Goal: Use online tool/utility

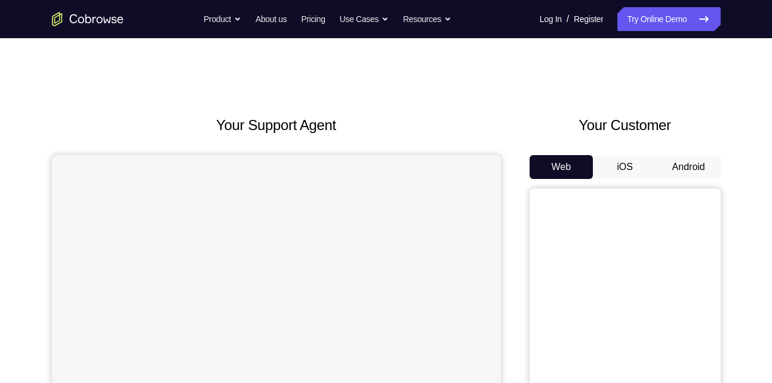
click at [699, 162] on button "Android" at bounding box center [689, 167] width 64 height 24
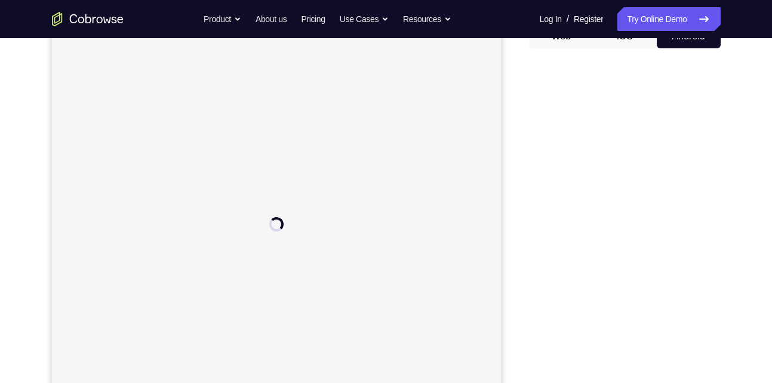
scroll to position [131, 0]
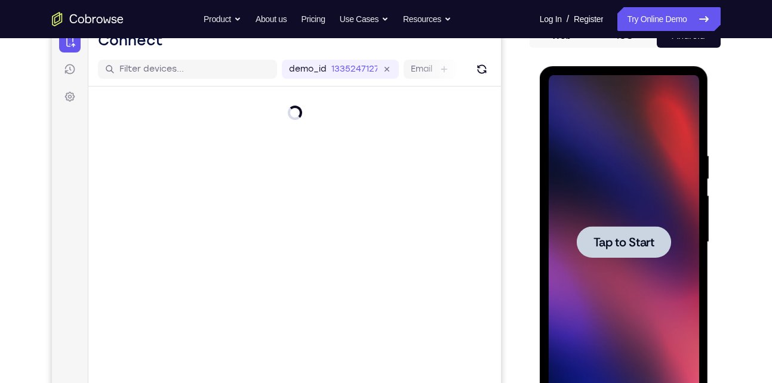
click at [636, 243] on span "Tap to Start" at bounding box center [623, 242] width 61 height 12
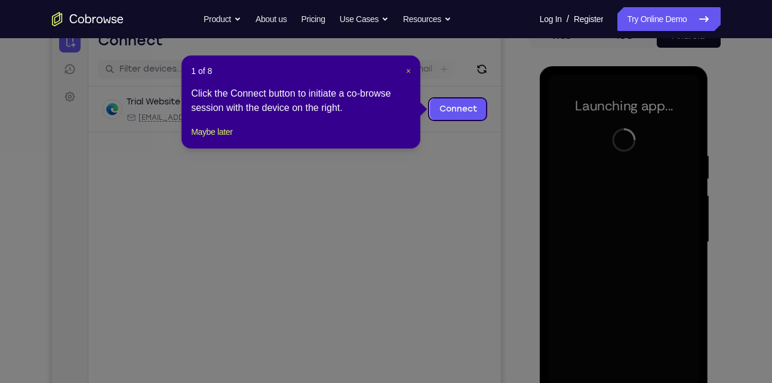
click at [407, 73] on span "×" at bounding box center [408, 71] width 5 height 10
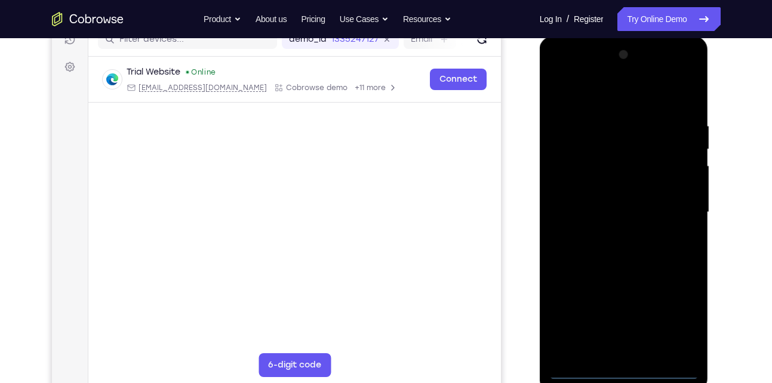
scroll to position [167, 0]
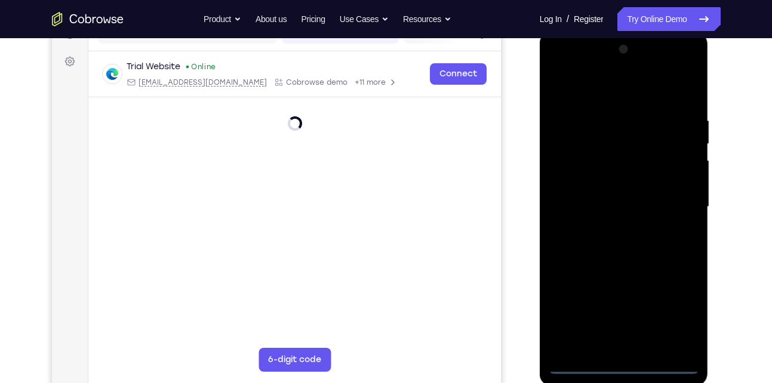
click at [622, 366] on div at bounding box center [624, 207] width 150 height 334
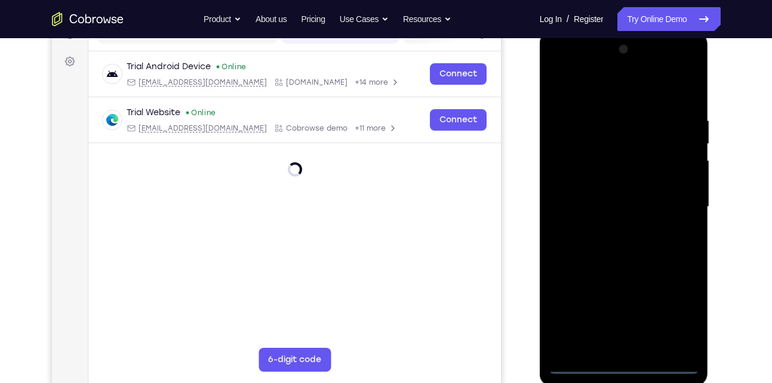
click at [676, 312] on div at bounding box center [624, 207] width 150 height 334
click at [595, 83] on div at bounding box center [624, 207] width 150 height 334
click at [579, 168] on div at bounding box center [624, 207] width 150 height 334
click at [589, 207] on div at bounding box center [624, 207] width 150 height 334
click at [612, 201] on div at bounding box center [624, 207] width 150 height 334
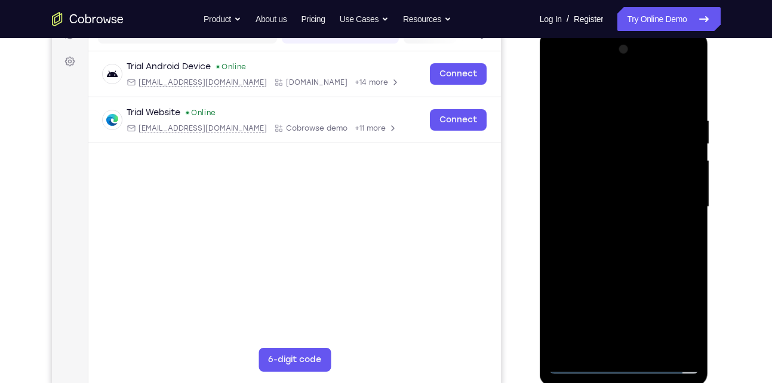
click at [587, 221] on div at bounding box center [624, 207] width 150 height 334
click at [626, 347] on div at bounding box center [624, 207] width 150 height 334
click at [662, 103] on div at bounding box center [624, 207] width 150 height 334
click at [639, 143] on div at bounding box center [624, 207] width 150 height 334
drag, startPoint x: 648, startPoint y: 169, endPoint x: 642, endPoint y: 52, distance: 117.2
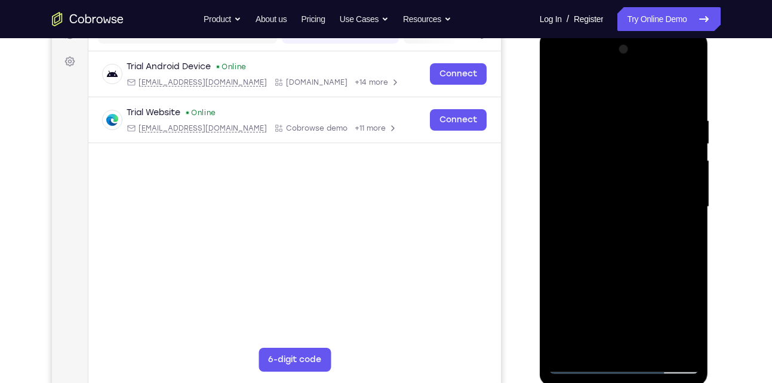
click at [642, 52] on div at bounding box center [624, 207] width 150 height 334
click at [678, 225] on div at bounding box center [624, 207] width 150 height 334
click at [557, 88] on div at bounding box center [624, 207] width 150 height 334
click at [612, 140] on div at bounding box center [624, 207] width 150 height 334
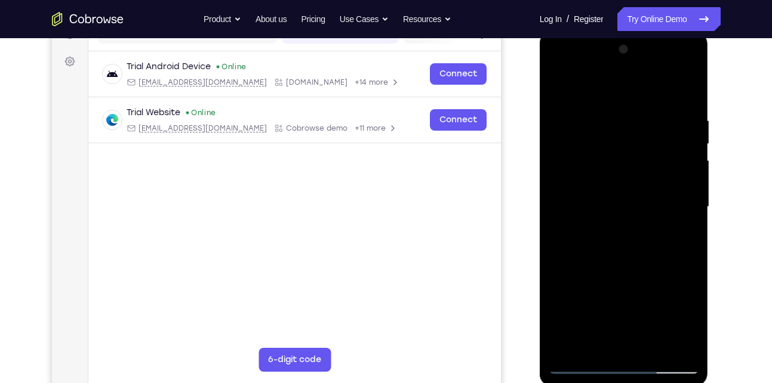
click at [556, 87] on div at bounding box center [624, 207] width 150 height 334
click at [559, 106] on div at bounding box center [624, 207] width 150 height 334
click at [672, 87] on div at bounding box center [624, 207] width 150 height 334
click at [597, 160] on div at bounding box center [624, 207] width 150 height 334
drag, startPoint x: 635, startPoint y: 307, endPoint x: 635, endPoint y: 118, distance: 189.3
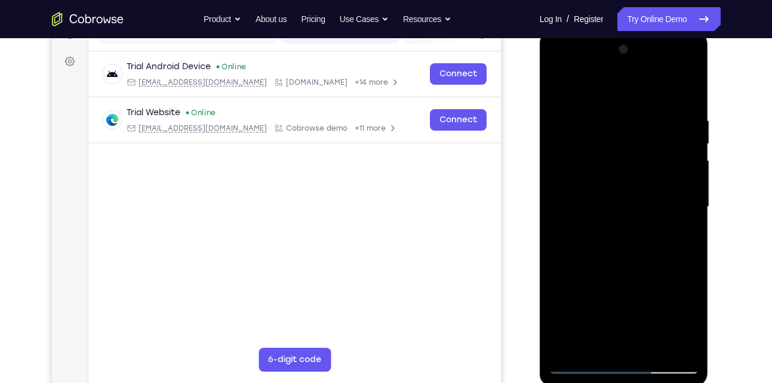
click at [635, 118] on div at bounding box center [624, 207] width 150 height 334
click at [564, 225] on div at bounding box center [624, 207] width 150 height 334
drag, startPoint x: 632, startPoint y: 300, endPoint x: 620, endPoint y: 177, distance: 124.1
click at [620, 177] on div at bounding box center [624, 207] width 150 height 334
click at [556, 86] on div at bounding box center [624, 207] width 150 height 334
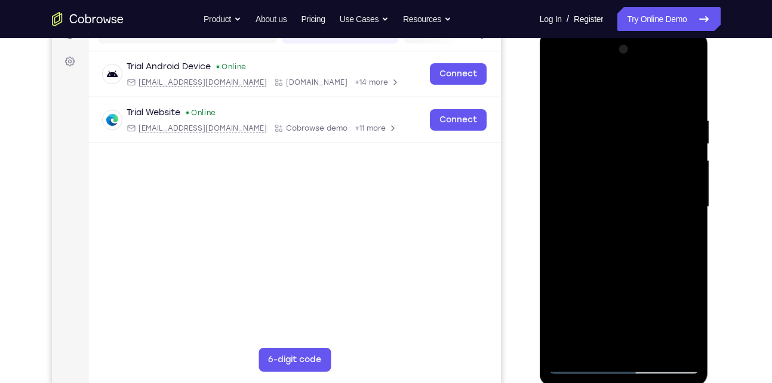
click at [595, 247] on div at bounding box center [624, 207] width 150 height 334
click at [561, 86] on div at bounding box center [624, 207] width 150 height 334
click at [558, 87] on div at bounding box center [624, 207] width 150 height 334
click at [663, 107] on div at bounding box center [624, 207] width 150 height 334
click at [673, 101] on div at bounding box center [624, 207] width 150 height 334
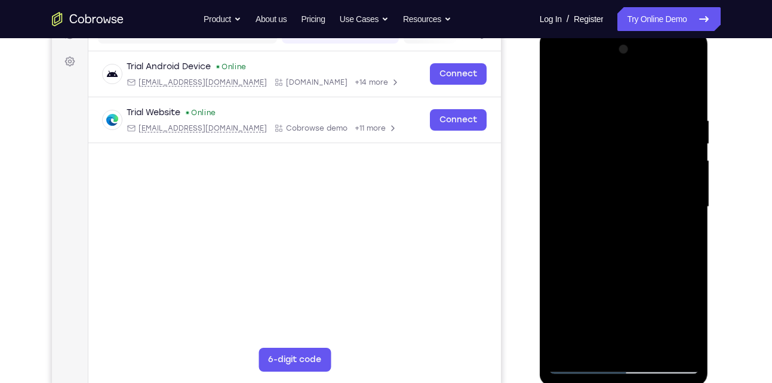
click at [564, 85] on div at bounding box center [624, 207] width 150 height 334
click at [562, 101] on div at bounding box center [624, 207] width 150 height 334
drag, startPoint x: 620, startPoint y: 254, endPoint x: 620, endPoint y: 130, distance: 124.8
click at [620, 130] on div at bounding box center [624, 207] width 150 height 334
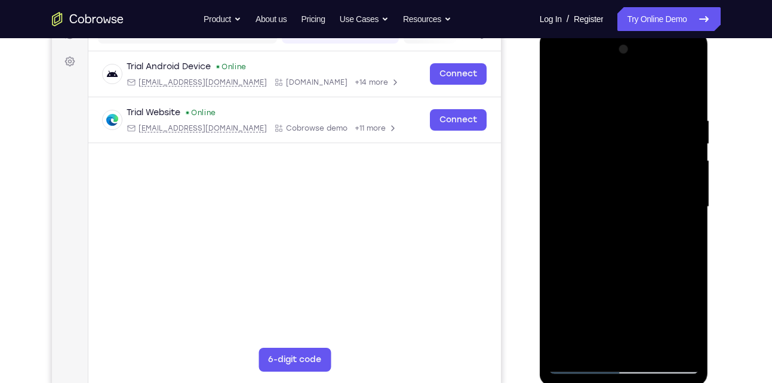
drag, startPoint x: 625, startPoint y: 130, endPoint x: 639, endPoint y: 291, distance: 161.8
click at [639, 291] on div at bounding box center [624, 207] width 150 height 334
click at [667, 88] on div at bounding box center [624, 207] width 150 height 334
click at [587, 144] on div at bounding box center [624, 207] width 150 height 334
drag, startPoint x: 665, startPoint y: 303, endPoint x: 656, endPoint y: 209, distance: 94.2
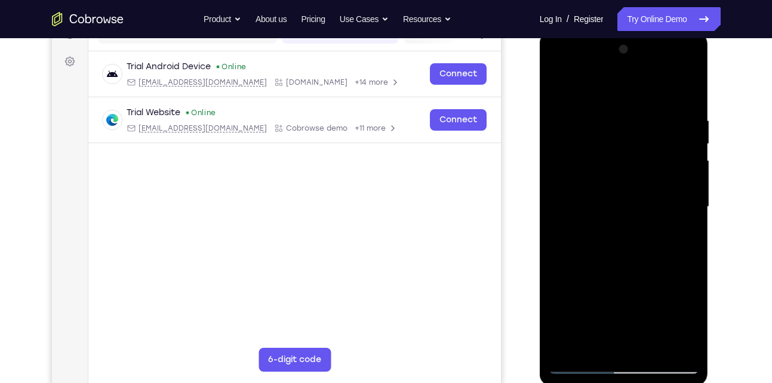
click at [656, 209] on div at bounding box center [624, 207] width 150 height 334
drag, startPoint x: 646, startPoint y: 280, endPoint x: 656, endPoint y: 119, distance: 160.9
click at [656, 119] on div at bounding box center [624, 207] width 150 height 334
drag, startPoint x: 605, startPoint y: 289, endPoint x: 657, endPoint y: 124, distance: 172.6
click at [657, 124] on div at bounding box center [624, 207] width 150 height 334
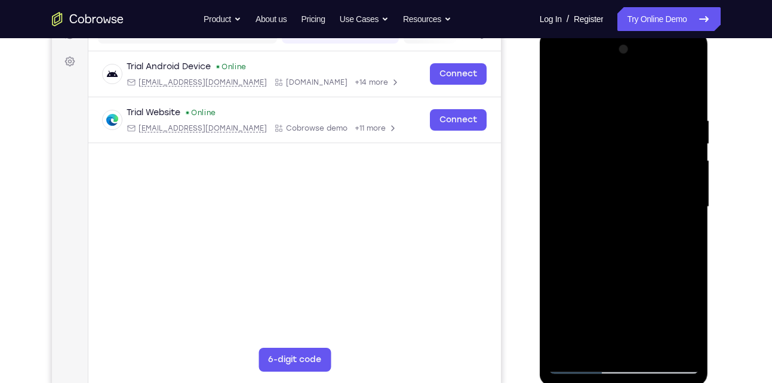
click at [560, 84] on div at bounding box center [624, 207] width 150 height 334
click at [595, 84] on div at bounding box center [624, 207] width 150 height 334
click at [567, 145] on div at bounding box center [624, 207] width 150 height 334
drag, startPoint x: 659, startPoint y: 302, endPoint x: 689, endPoint y: 150, distance: 154.1
click at [689, 150] on div at bounding box center [624, 207] width 150 height 334
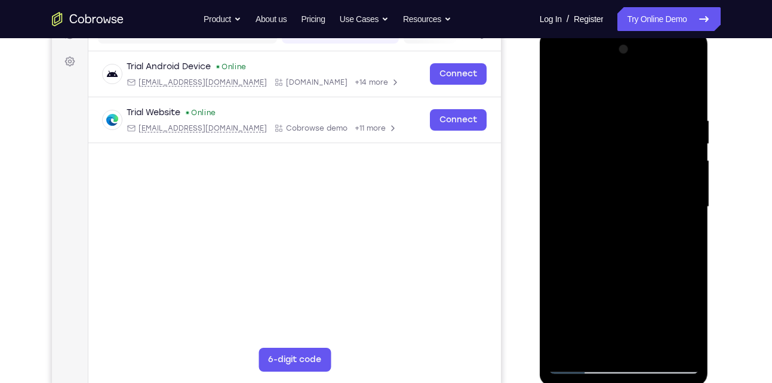
drag, startPoint x: 650, startPoint y: 275, endPoint x: 676, endPoint y: 131, distance: 146.7
click at [676, 131] on div at bounding box center [624, 207] width 150 height 334
drag, startPoint x: 681, startPoint y: 241, endPoint x: 690, endPoint y: 127, distance: 114.4
click at [690, 127] on div at bounding box center [624, 207] width 150 height 334
click at [660, 236] on div at bounding box center [624, 207] width 150 height 334
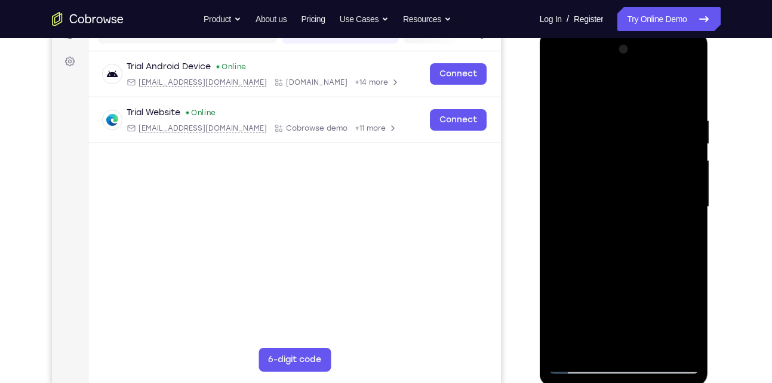
drag, startPoint x: 674, startPoint y: 297, endPoint x: 692, endPoint y: 165, distance: 132.6
click at [692, 165] on div at bounding box center [624, 207] width 150 height 334
click at [668, 318] on div at bounding box center [624, 207] width 150 height 334
click at [556, 90] on div at bounding box center [624, 207] width 150 height 334
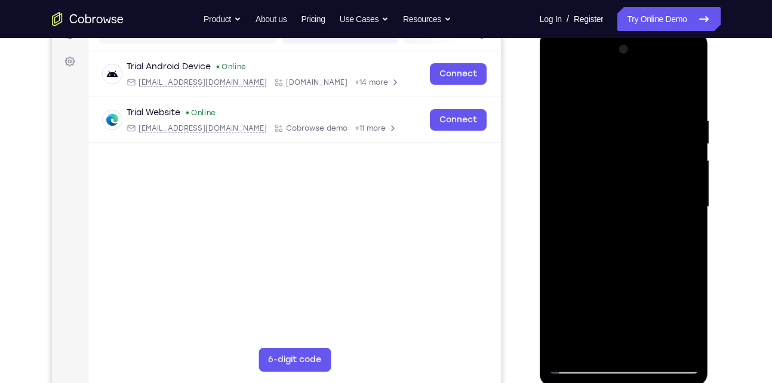
click at [556, 86] on div at bounding box center [624, 207] width 150 height 334
click at [566, 99] on div at bounding box center [624, 207] width 150 height 334
click at [673, 85] on div at bounding box center [624, 207] width 150 height 334
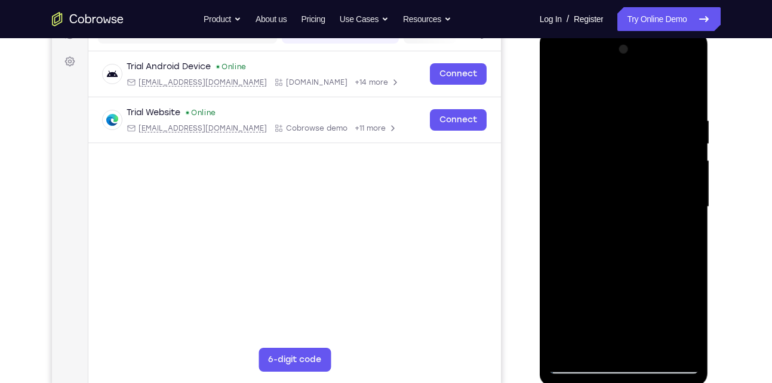
click at [690, 122] on div at bounding box center [624, 207] width 150 height 334
click at [588, 321] on div at bounding box center [624, 207] width 150 height 334
click at [692, 121] on div at bounding box center [624, 207] width 150 height 334
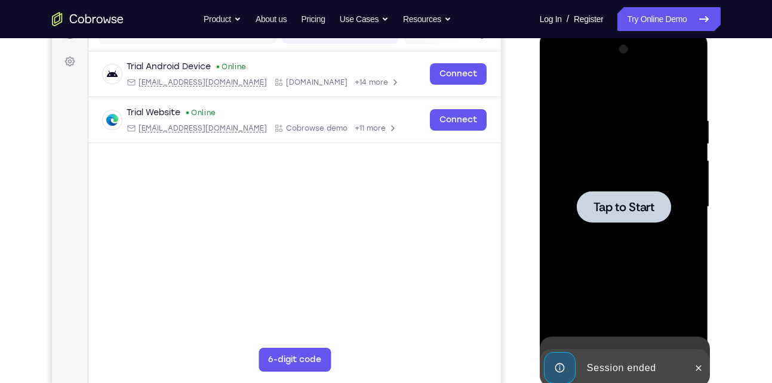
click at [574, 340] on div at bounding box center [624, 207] width 150 height 334
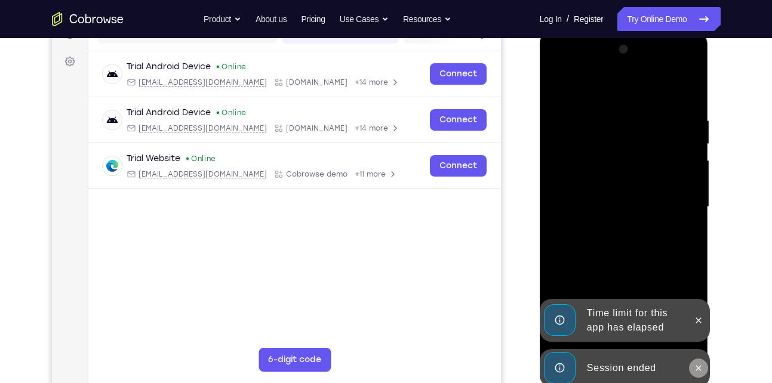
click at [697, 371] on icon at bounding box center [699, 369] width 10 height 10
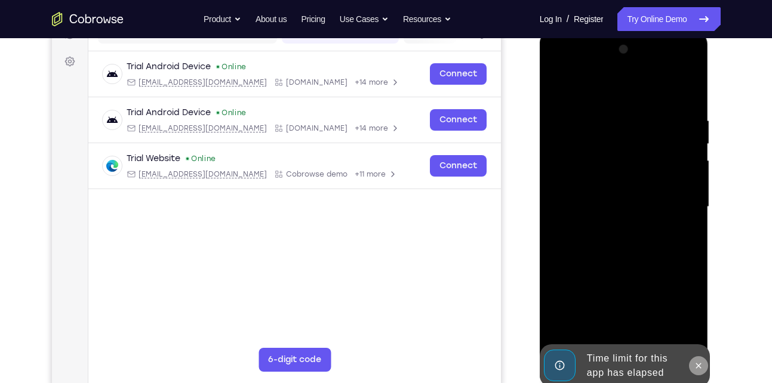
drag, startPoint x: 695, startPoint y: 321, endPoint x: 697, endPoint y: 364, distance: 42.4
click at [697, 364] on div "Online web based iOS Simulators and Android Emulators. Run iPhone, iPad, Mobile…" at bounding box center [625, 210] width 170 height 358
click at [697, 364] on icon at bounding box center [698, 365] width 5 height 5
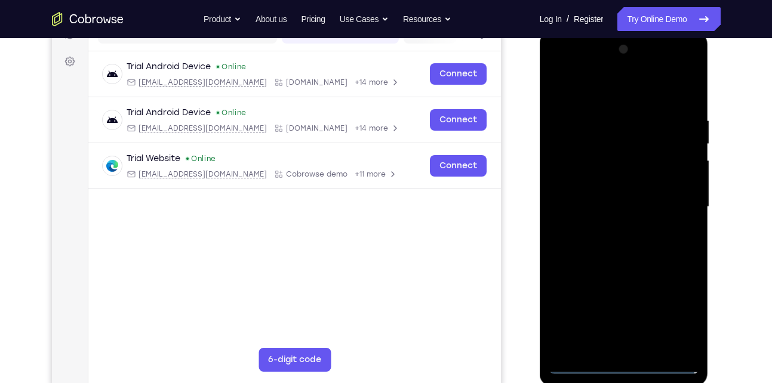
click at [624, 361] on div at bounding box center [624, 207] width 150 height 334
click at [620, 369] on div at bounding box center [624, 207] width 150 height 334
click at [682, 318] on div at bounding box center [624, 207] width 150 height 334
click at [601, 91] on div at bounding box center [624, 207] width 150 height 334
click at [599, 142] on div at bounding box center [624, 207] width 150 height 334
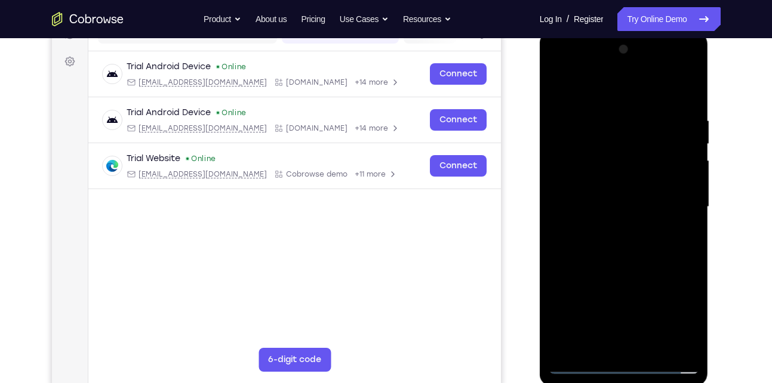
click at [574, 192] on div at bounding box center [624, 207] width 150 height 334
drag, startPoint x: 627, startPoint y: 260, endPoint x: 628, endPoint y: 136, distance: 124.2
click at [628, 136] on div at bounding box center [624, 207] width 150 height 334
drag, startPoint x: 88, startPoint y: 105, endPoint x: 743, endPoint y: 146, distance: 655.6
click at [743, 146] on div "Your Support Agent Your Customer Web iOS Android Next Steps We’d be happy to gi…" at bounding box center [386, 265] width 764 height 787
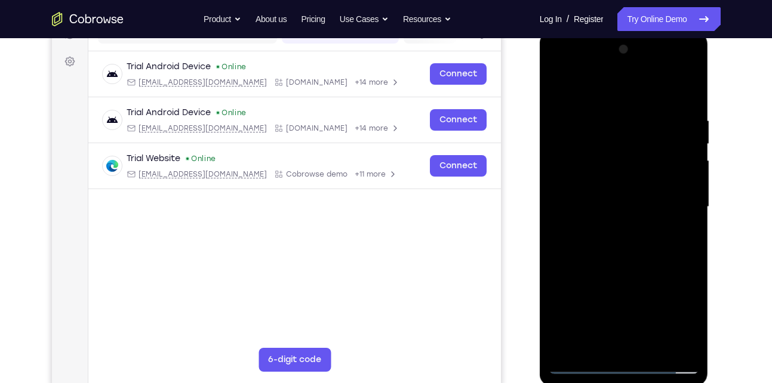
click at [614, 308] on div at bounding box center [624, 207] width 150 height 334
drag, startPoint x: 610, startPoint y: 293, endPoint x: 585, endPoint y: 182, distance: 113.3
click at [585, 182] on div at bounding box center [624, 207] width 150 height 334
click at [626, 185] on div at bounding box center [624, 207] width 150 height 334
click at [596, 202] on div at bounding box center [624, 207] width 150 height 334
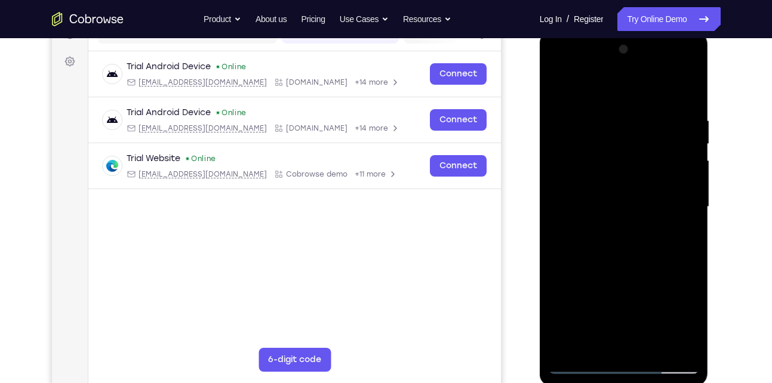
click at [582, 366] on div at bounding box center [624, 207] width 150 height 334
click at [677, 228] on div at bounding box center [624, 207] width 150 height 334
click at [613, 263] on div at bounding box center [624, 207] width 150 height 334
drag, startPoint x: 613, startPoint y: 263, endPoint x: 629, endPoint y: 201, distance: 64.7
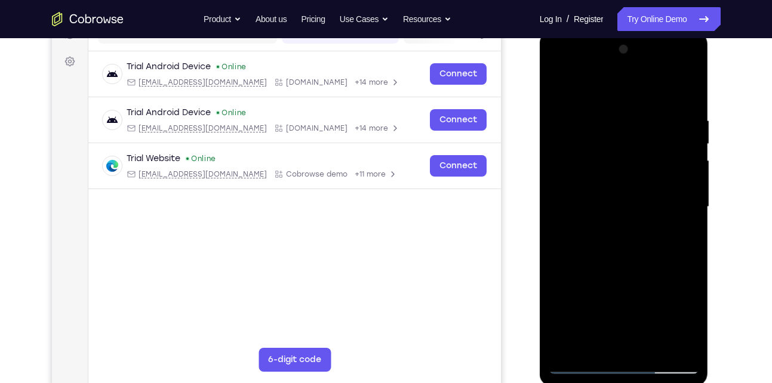
click at [629, 201] on div at bounding box center [624, 207] width 150 height 334
drag, startPoint x: 618, startPoint y: 207, endPoint x: 590, endPoint y: 281, distance: 78.4
click at [590, 281] on div at bounding box center [624, 207] width 150 height 334
